Goal: Complete application form: Complete application form

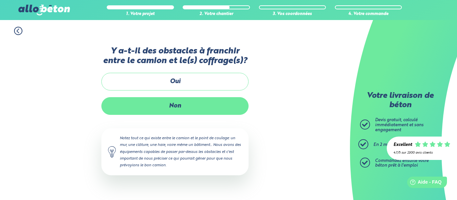
click at [168, 101] on label "Non" at bounding box center [174, 106] width 147 height 18
click at [0, 0] on input "Non" at bounding box center [0, 0] width 0 height 0
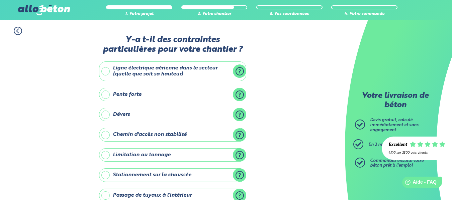
click at [173, 71] on label "Ligne électrique aérienne dans le secteur (quelle que soit sa hauteur)" at bounding box center [172, 71] width 147 height 20
click at [0, 0] on input "Ligne électrique aérienne dans le secteur (quelle que soit sa hauteur)" at bounding box center [0, 0] width 0 height 0
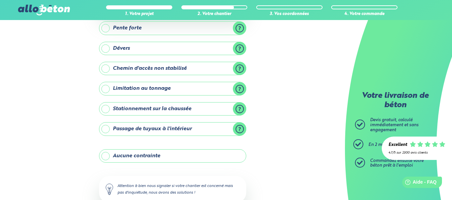
scroll to position [134, 0]
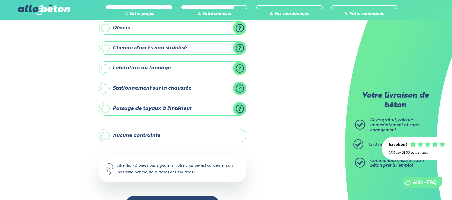
click at [170, 91] on label "Stationnement sur la chaussée" at bounding box center [172, 88] width 147 height 13
click at [0, 0] on input "Stationnement sur la chaussée" at bounding box center [0, 0] width 0 height 0
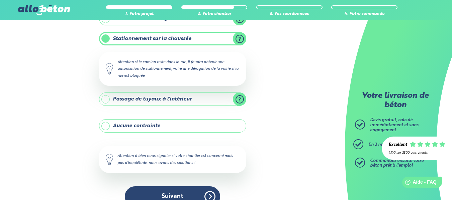
scroll to position [197, 0]
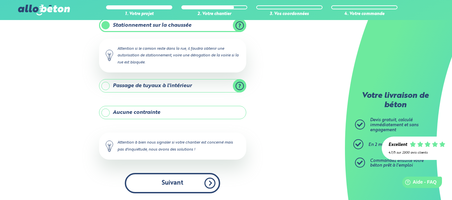
click at [178, 180] on button "Suivant" at bounding box center [172, 183] width 95 height 20
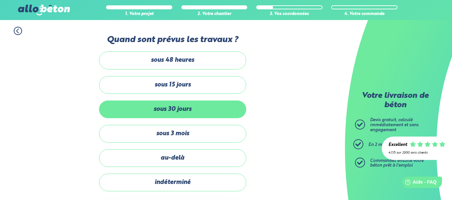
click at [186, 108] on label "sous 30 jours" at bounding box center [172, 110] width 147 height 18
click at [0, 0] on input "sous 30 jours" at bounding box center [0, 0] width 0 height 0
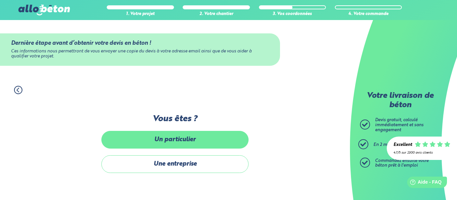
click at [184, 137] on label "Un particulier" at bounding box center [174, 140] width 147 height 18
click at [0, 0] on input "Un particulier" at bounding box center [0, 0] width 0 height 0
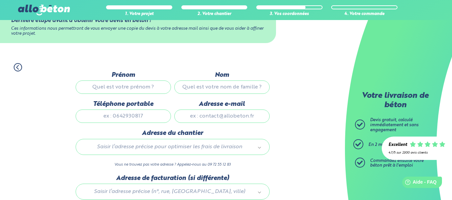
scroll to position [76, 0]
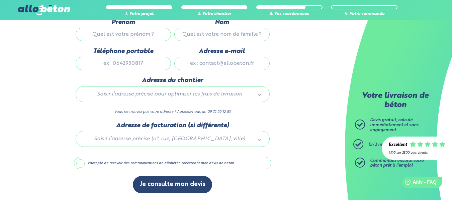
click at [141, 34] on input "Prénom" at bounding box center [123, 34] width 95 height 13
type input "[PERSON_NAME]"
type input "PORZYCKI"
type input "0776032025"
type input "[PERSON_NAME][EMAIL_ADDRESS][DOMAIN_NAME]"
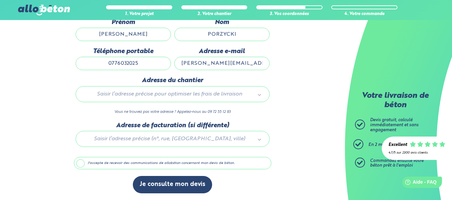
type input "[STREET_ADDRESS], [STREET_ADDRESS]"
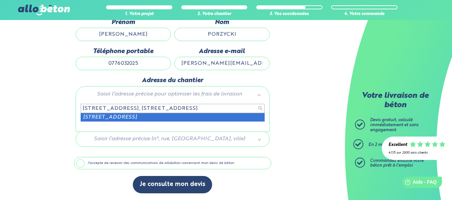
drag, startPoint x: 190, startPoint y: 107, endPoint x: 50, endPoint y: 109, distance: 139.7
click at [50, 109] on body "09 72 55 12 83 Conseils et Appel Gratuits nos produits le béton prêt à l'emploi…" at bounding box center [226, 62] width 452 height 276
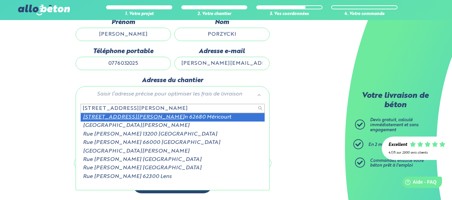
type input "[STREET_ADDRESS][PERSON_NAME]"
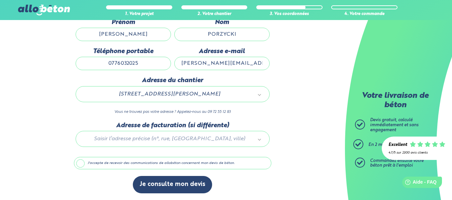
click at [188, 137] on div at bounding box center [172, 138] width 197 height 32
drag, startPoint x: 225, startPoint y: 96, endPoint x: 150, endPoint y: 98, distance: 74.6
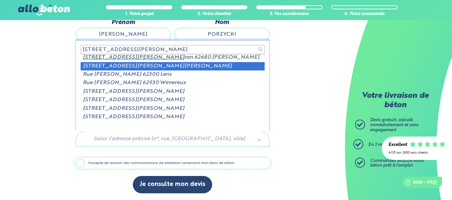
scroll to position [0, 0]
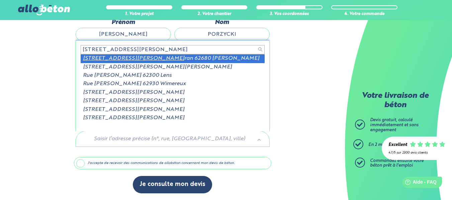
type input "[STREET_ADDRESS][PERSON_NAME]"
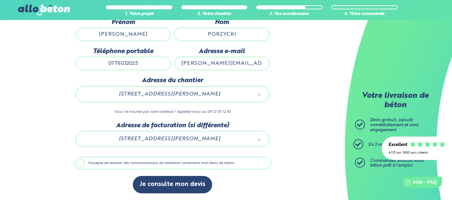
click at [81, 163] on label "J'accepte de recevoir des communications de allobéton concernant mon devis de b…" at bounding box center [172, 163] width 197 height 13
click at [0, 0] on input "J'accepte de recevoir des communications de allobéton concernant mon devis de b…" at bounding box center [0, 0] width 0 height 0
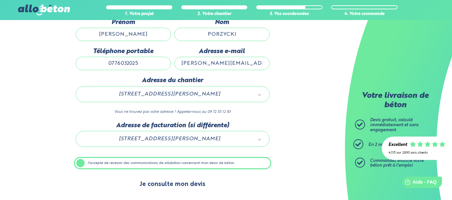
click at [168, 182] on button "Je consulte mon devis" at bounding box center [172, 184] width 79 height 17
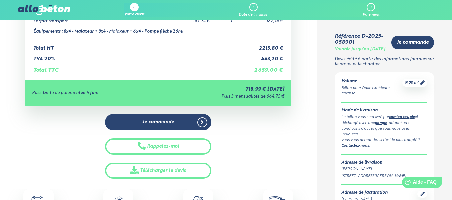
scroll to position [167, 0]
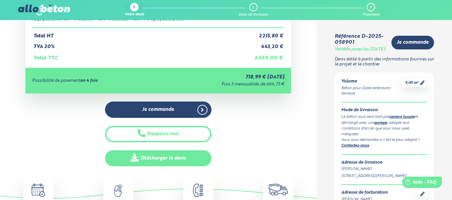
click at [177, 159] on link "Télécharger le devis" at bounding box center [158, 158] width 106 height 16
